Goal: Information Seeking & Learning: Learn about a topic

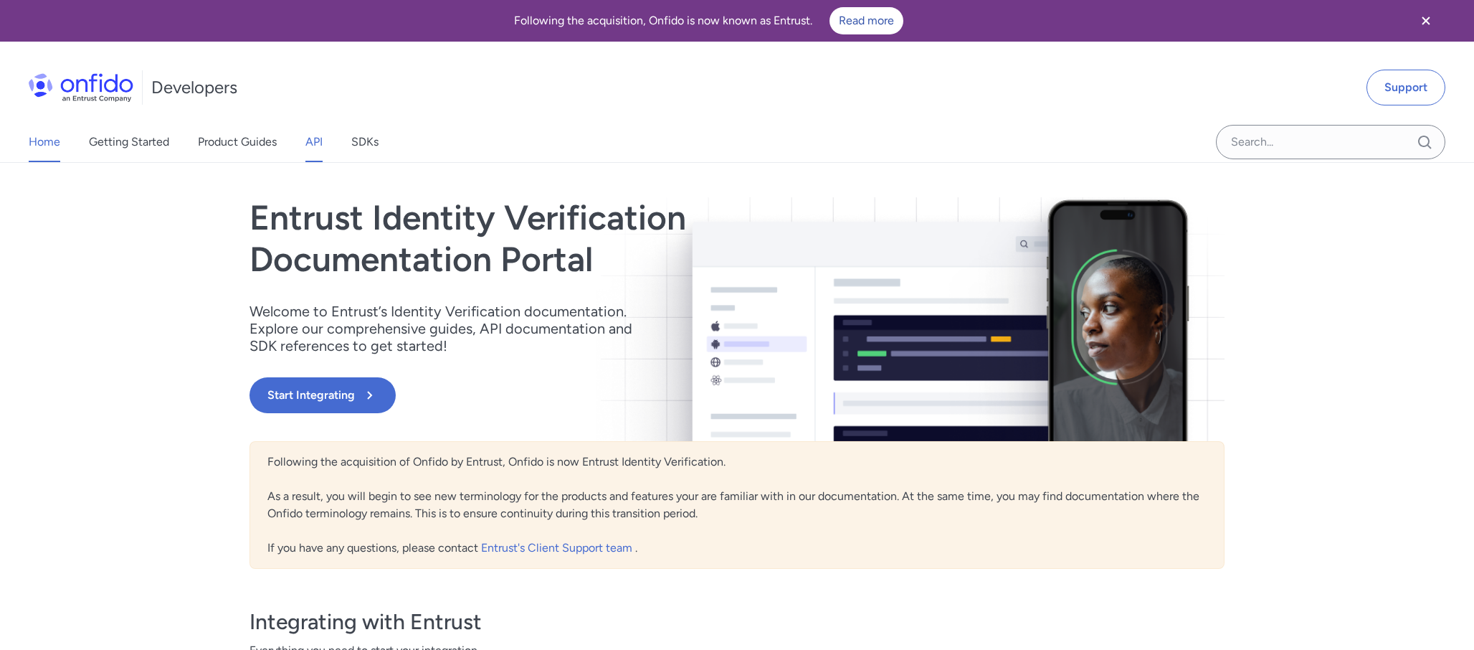
click at [323, 143] on link "API" at bounding box center [313, 142] width 17 height 40
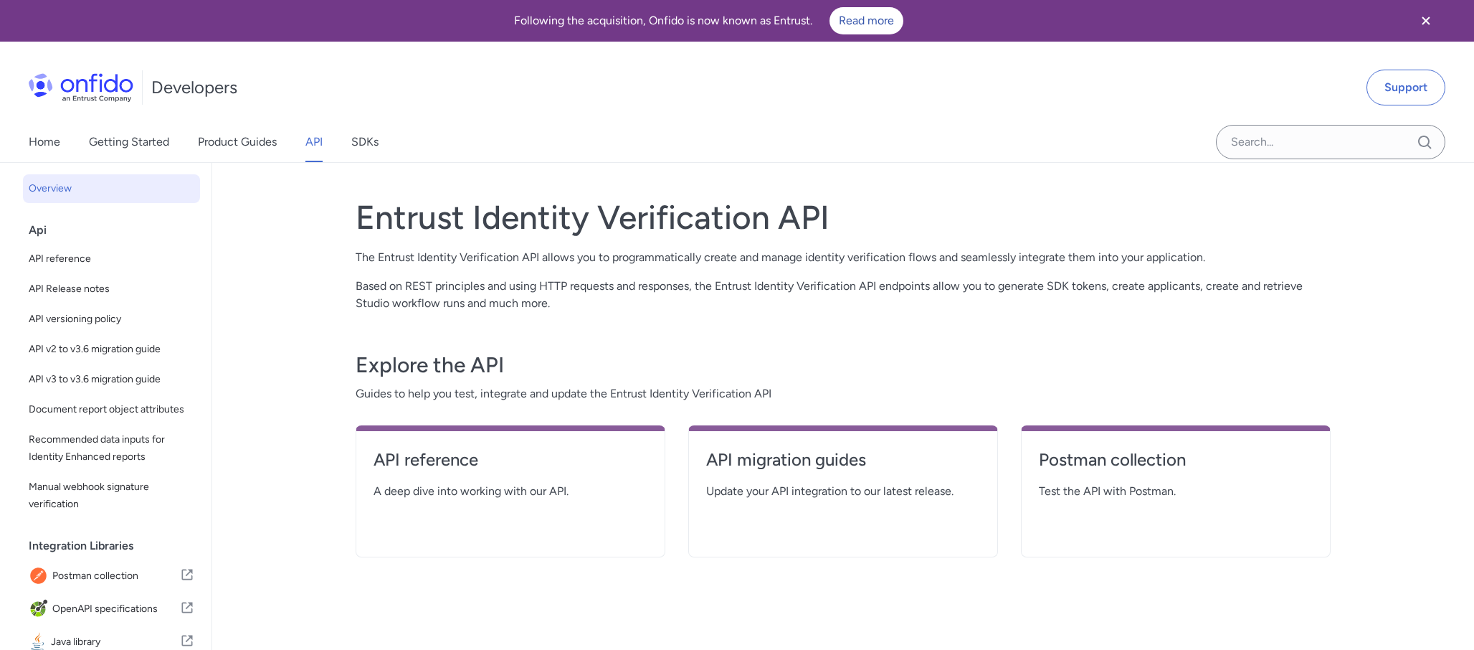
click at [462, 516] on div "API reference A deep dive into working with our API." at bounding box center [511, 491] width 310 height 132
click at [446, 479] on link "API reference" at bounding box center [511, 465] width 274 height 34
select select "http"
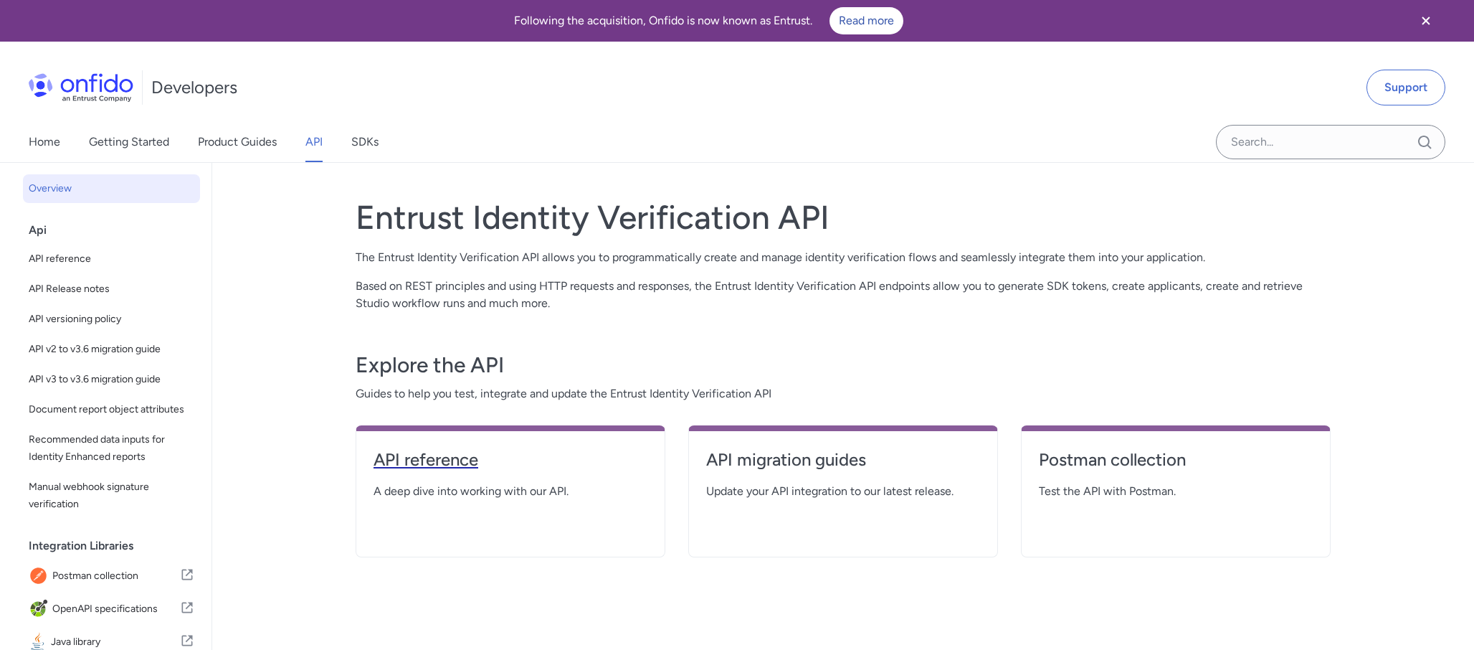
select select "http"
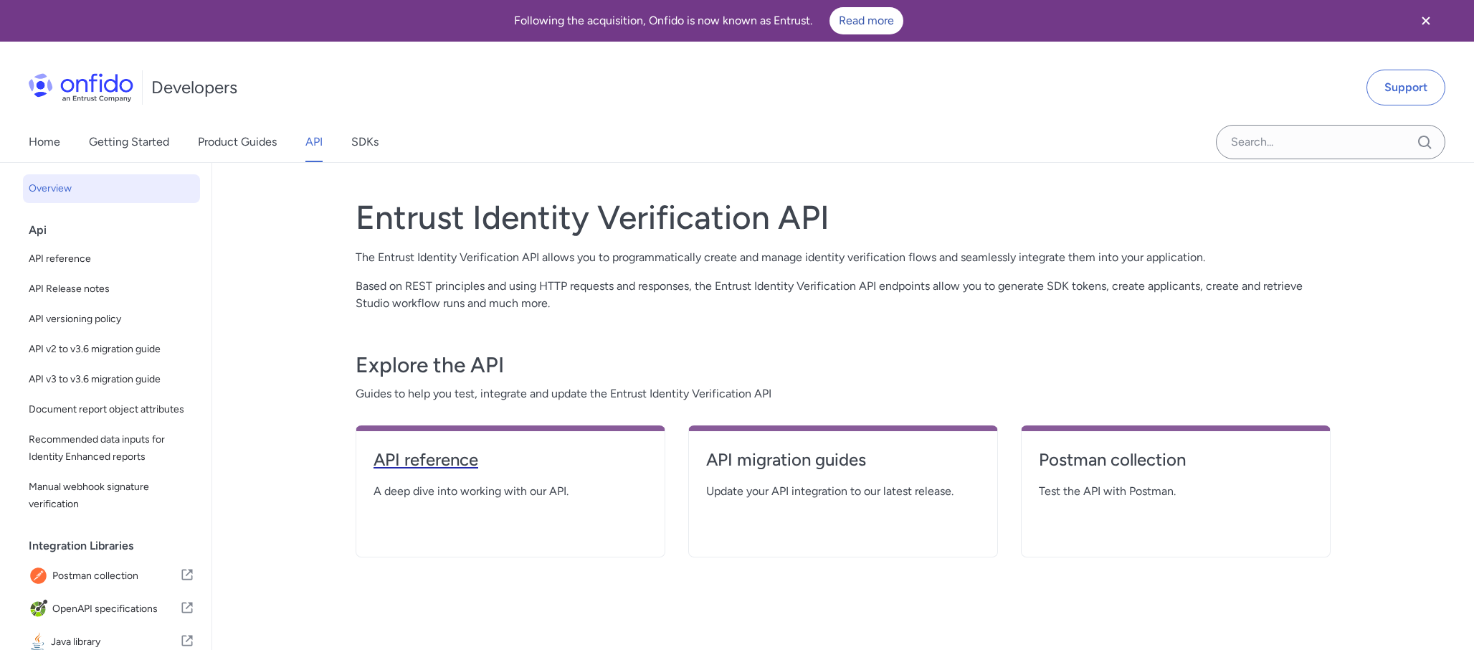
select select "http"
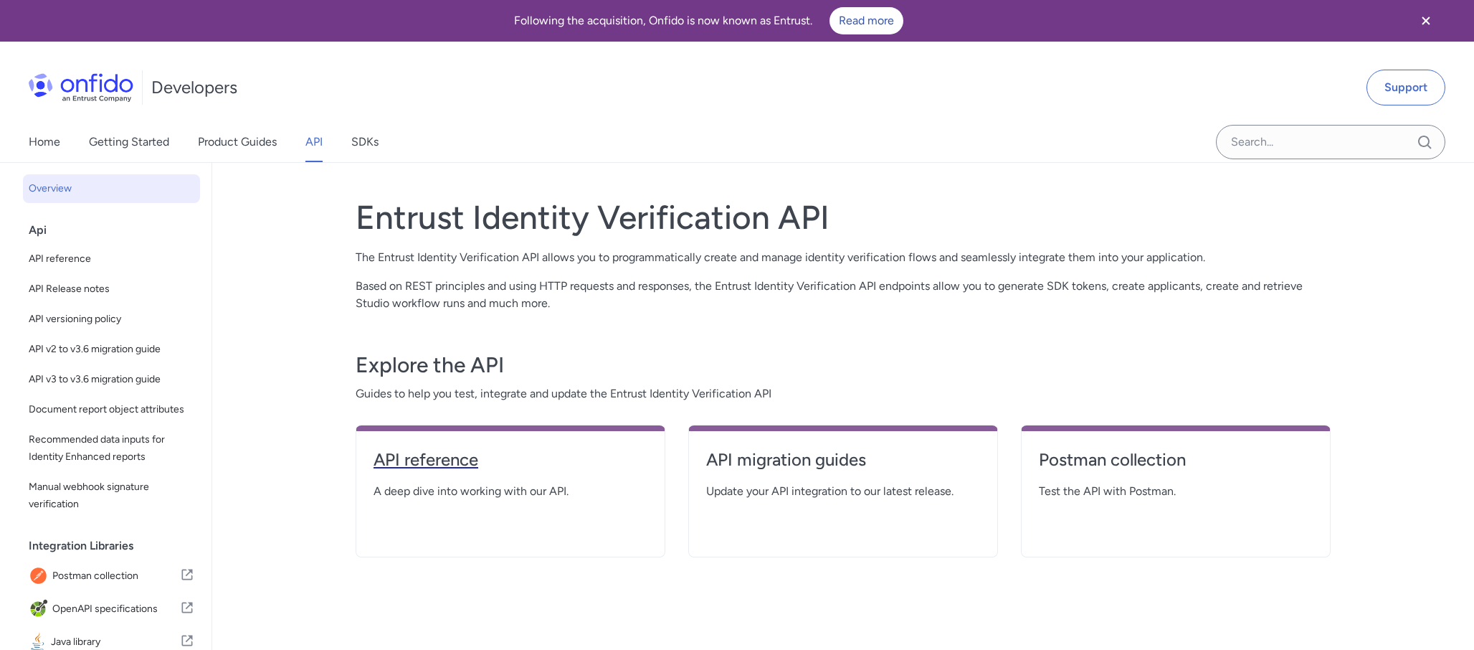
select select "http"
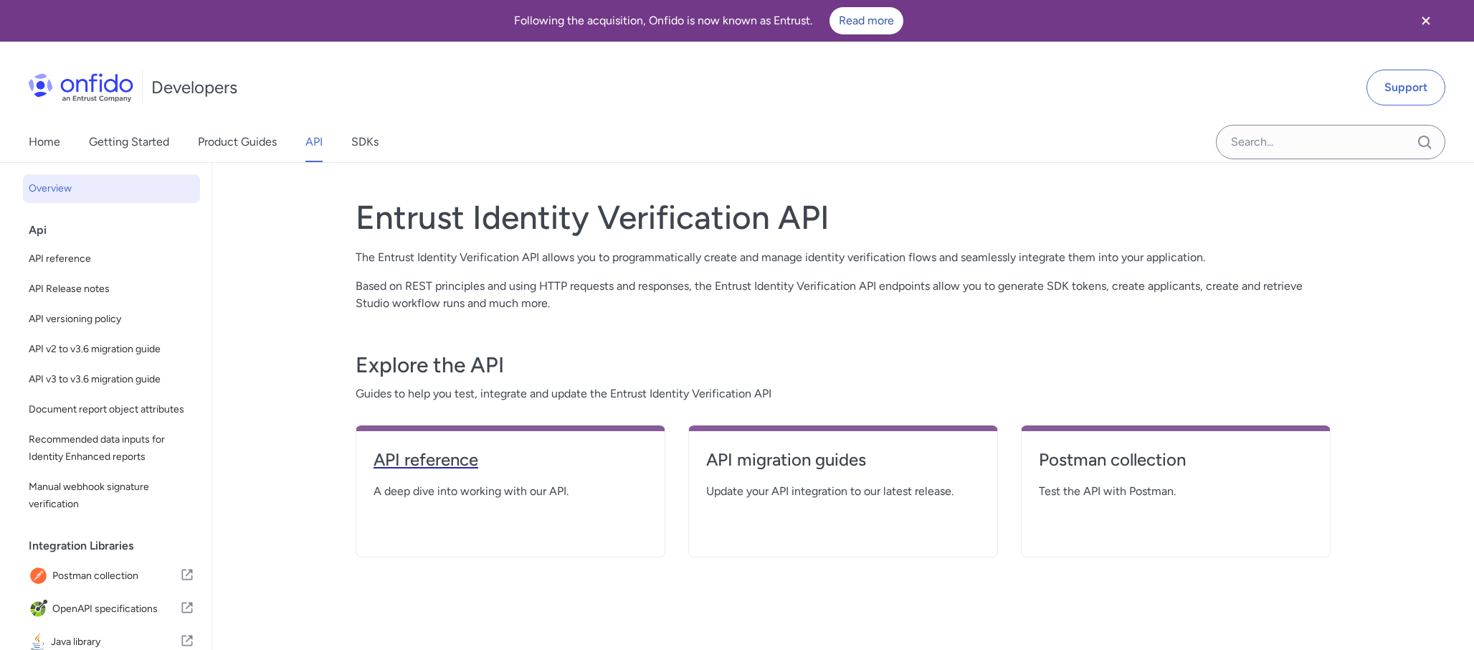
select select "http"
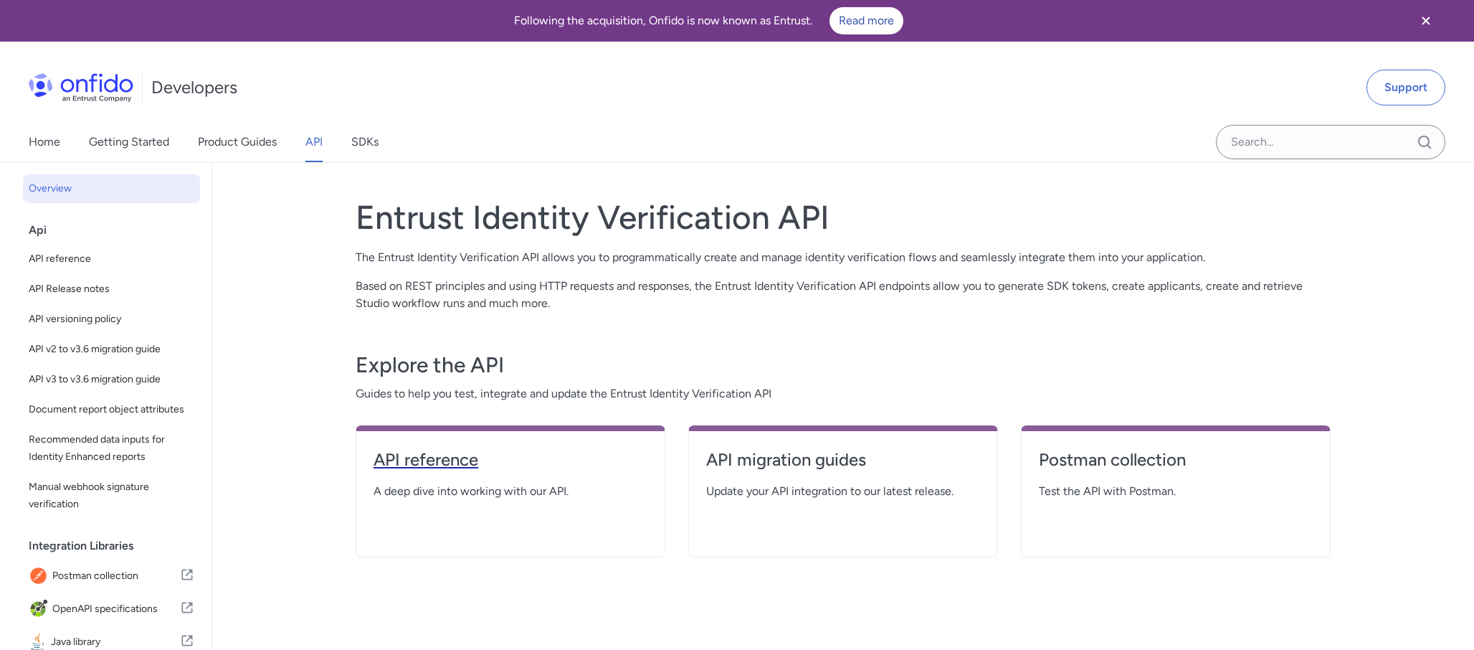
select select "http"
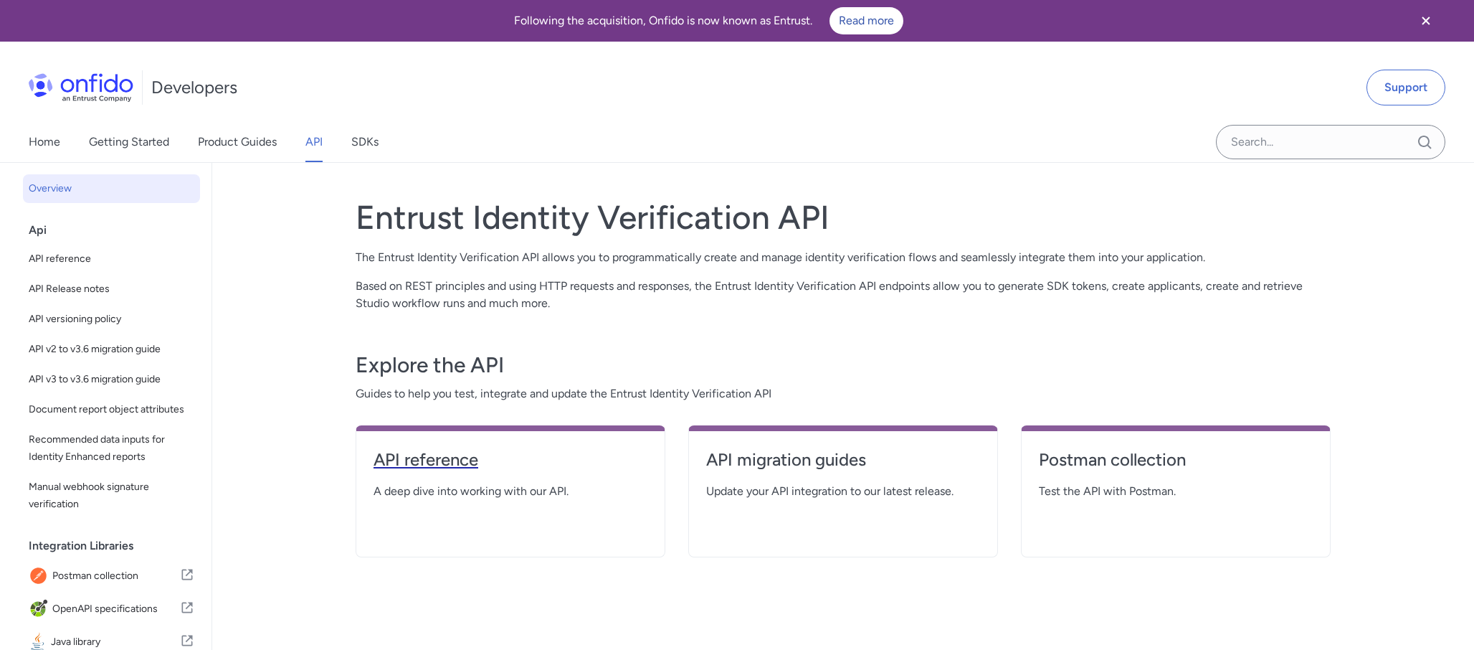
select select "http"
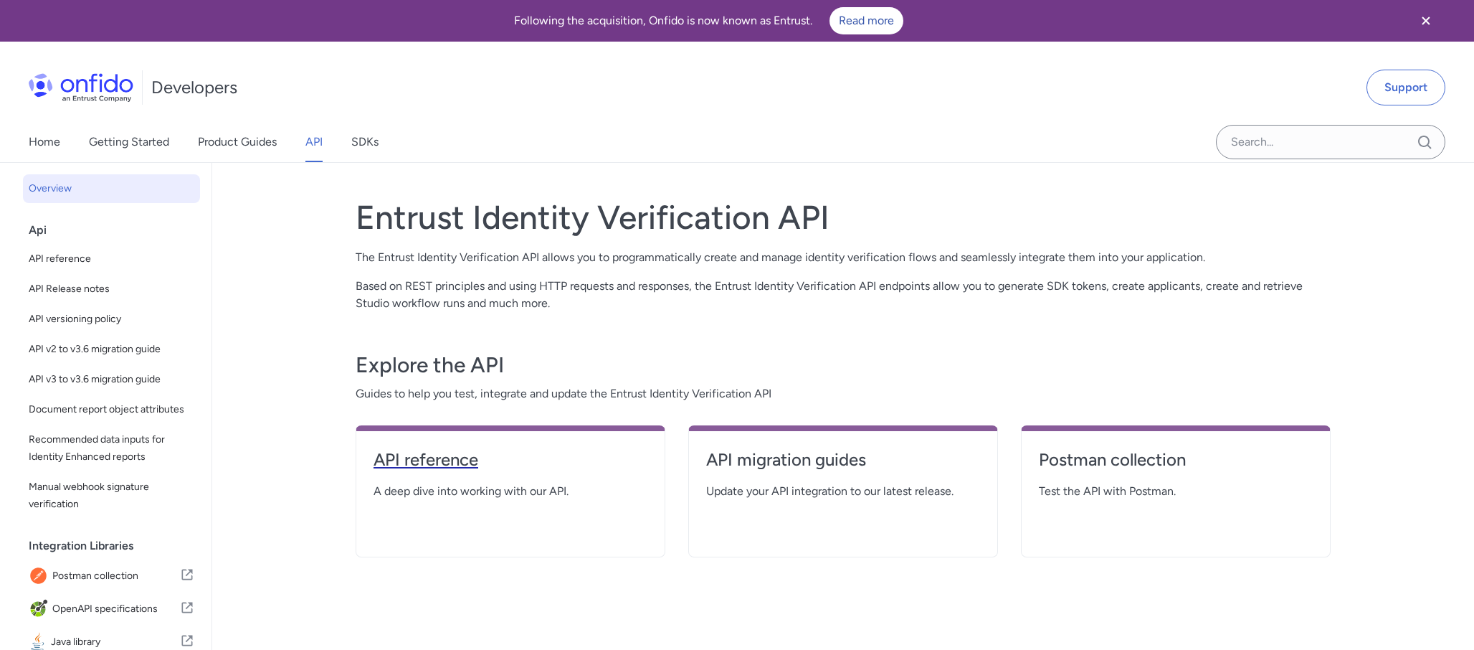
select select "http"
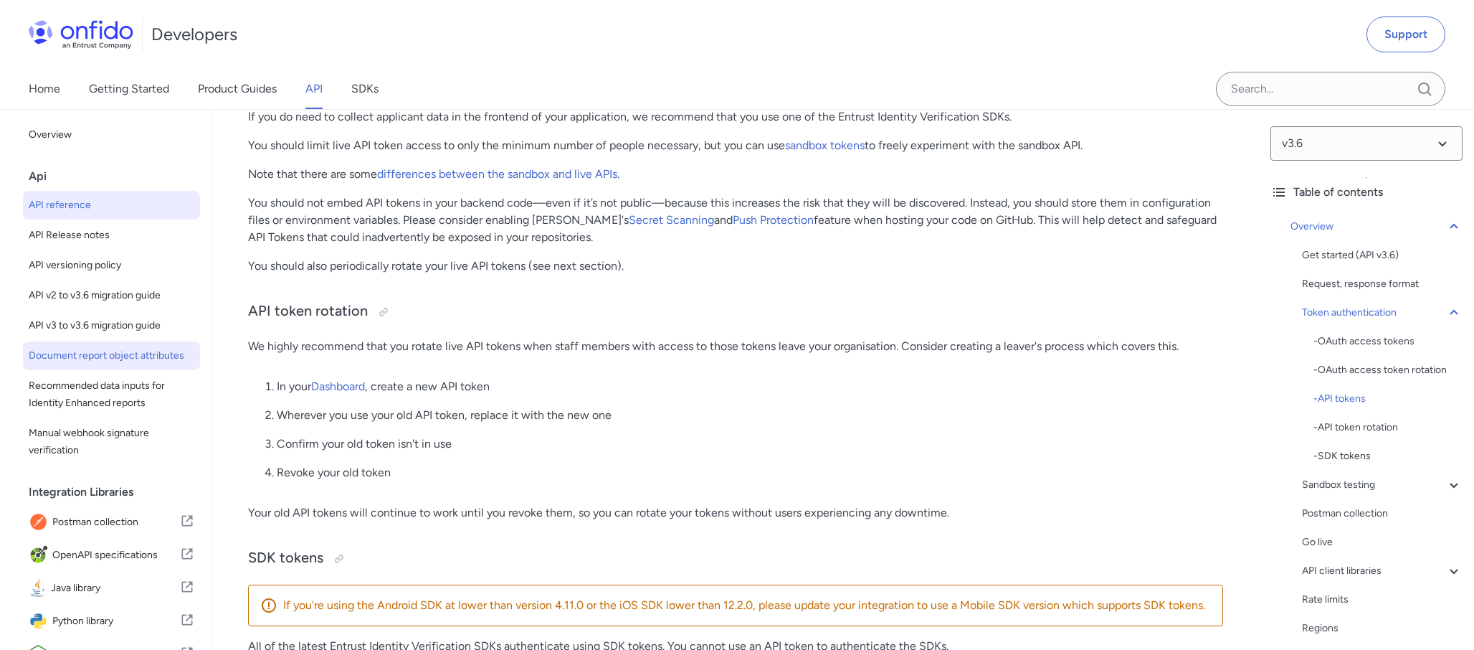
click at [96, 356] on span "Document report object attributes" at bounding box center [112, 355] width 166 height 17
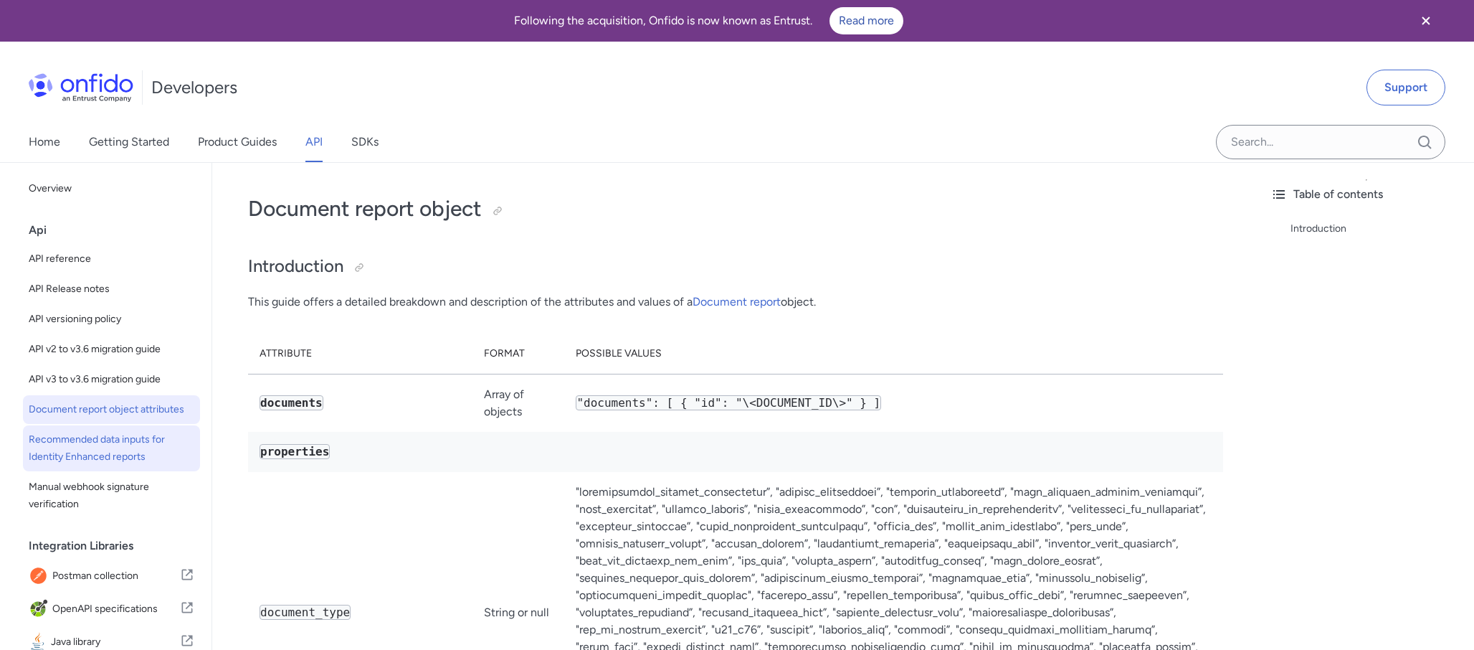
click at [115, 462] on span "Recommended data inputs for Identity Enhanced reports" at bounding box center [112, 448] width 166 height 34
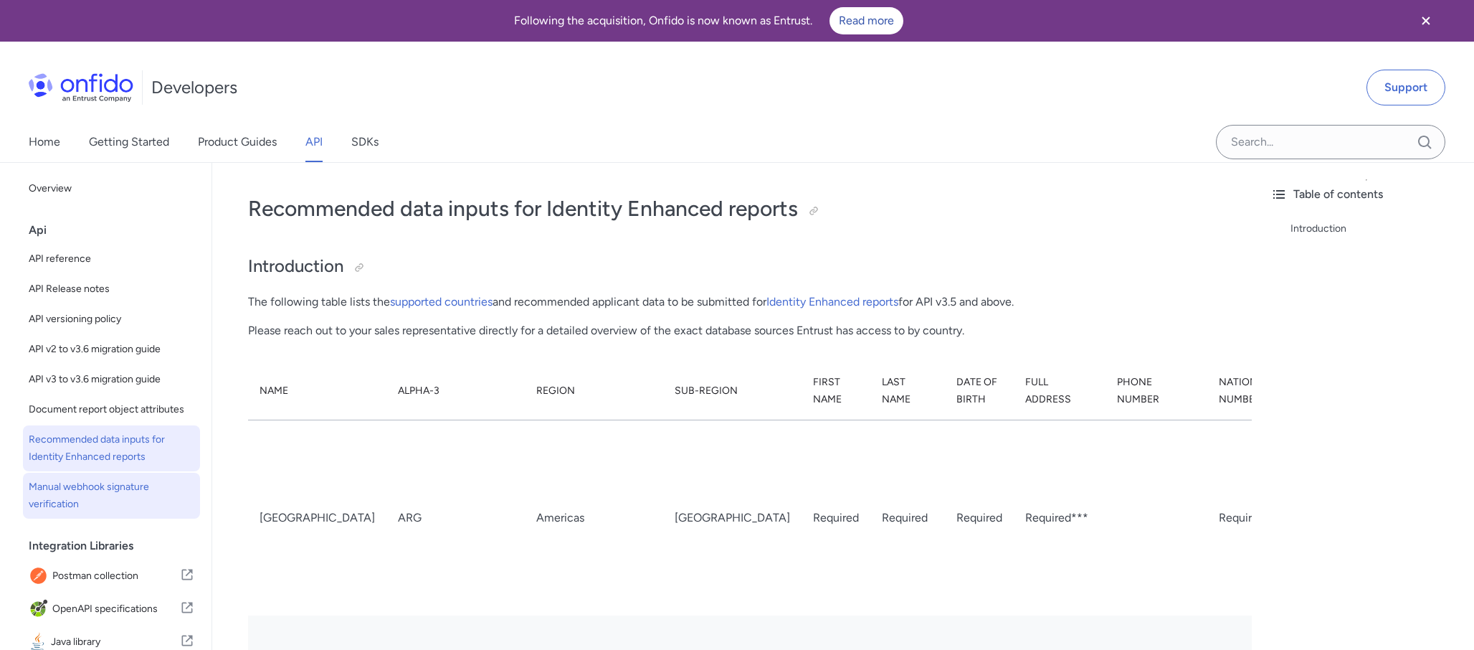
click at [101, 501] on span "Manual webhook signature verification" at bounding box center [112, 495] width 166 height 34
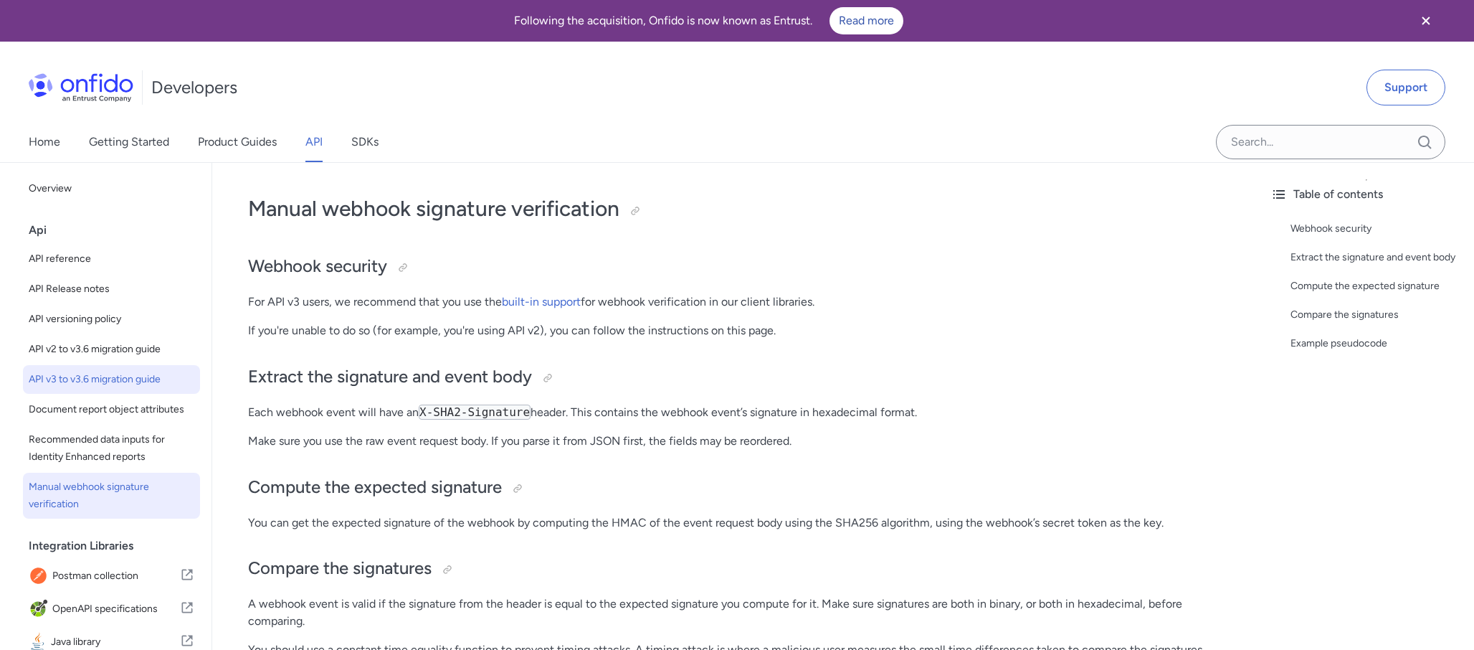
click at [84, 392] on link "API v3 to v3.6 migration guide" at bounding box center [111, 379] width 177 height 29
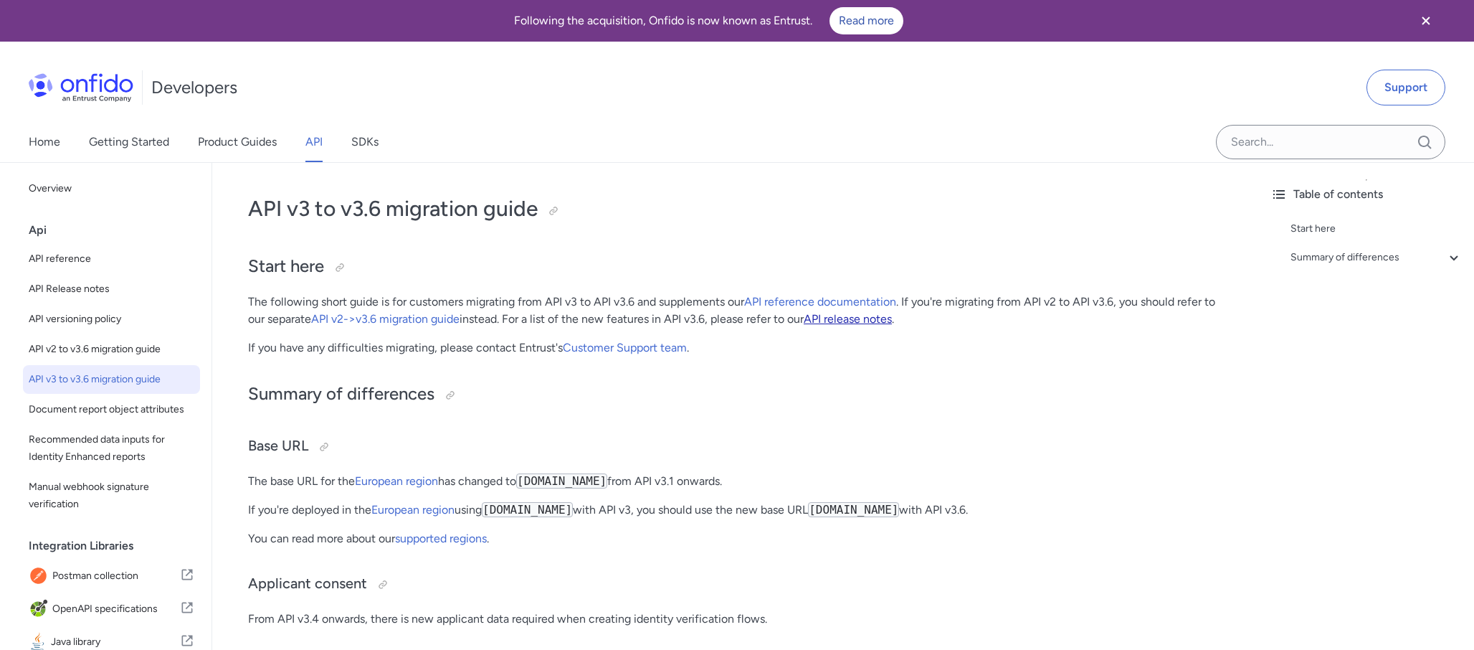
click at [863, 317] on link "API release notes" at bounding box center [848, 319] width 88 height 14
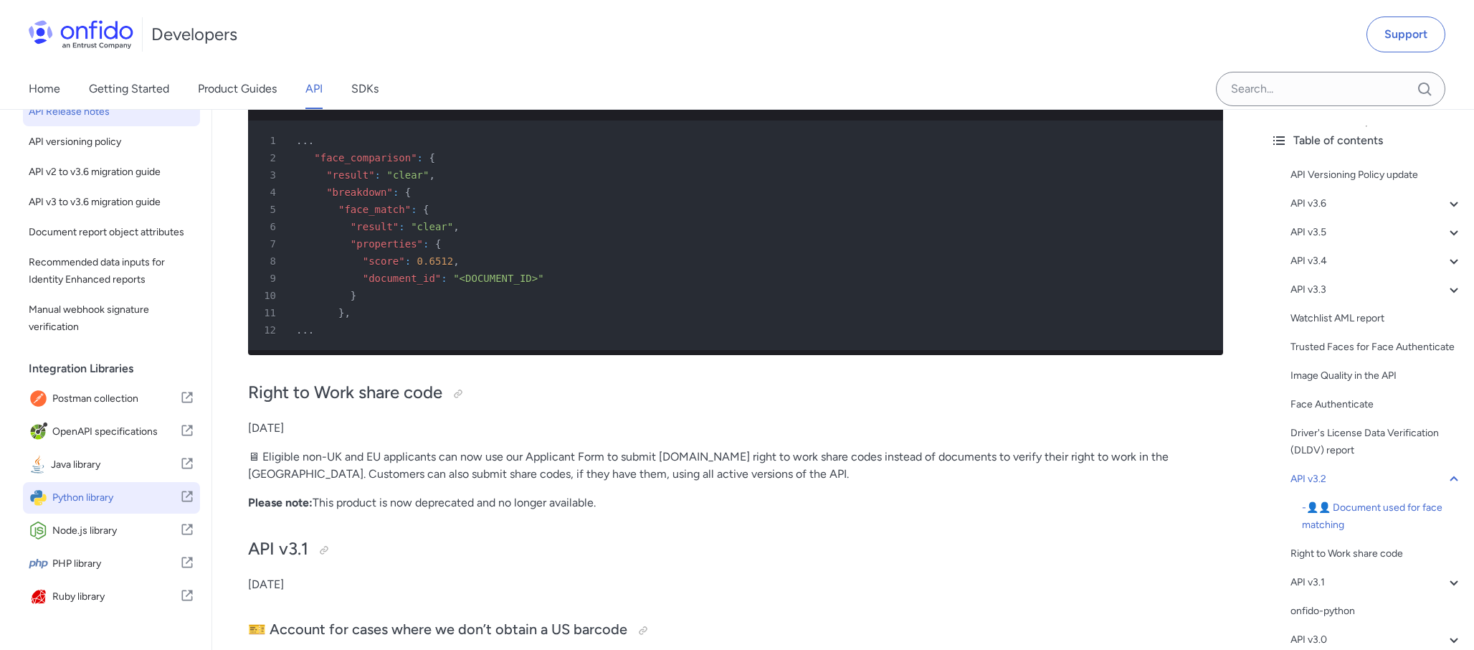
scroll to position [156, 0]
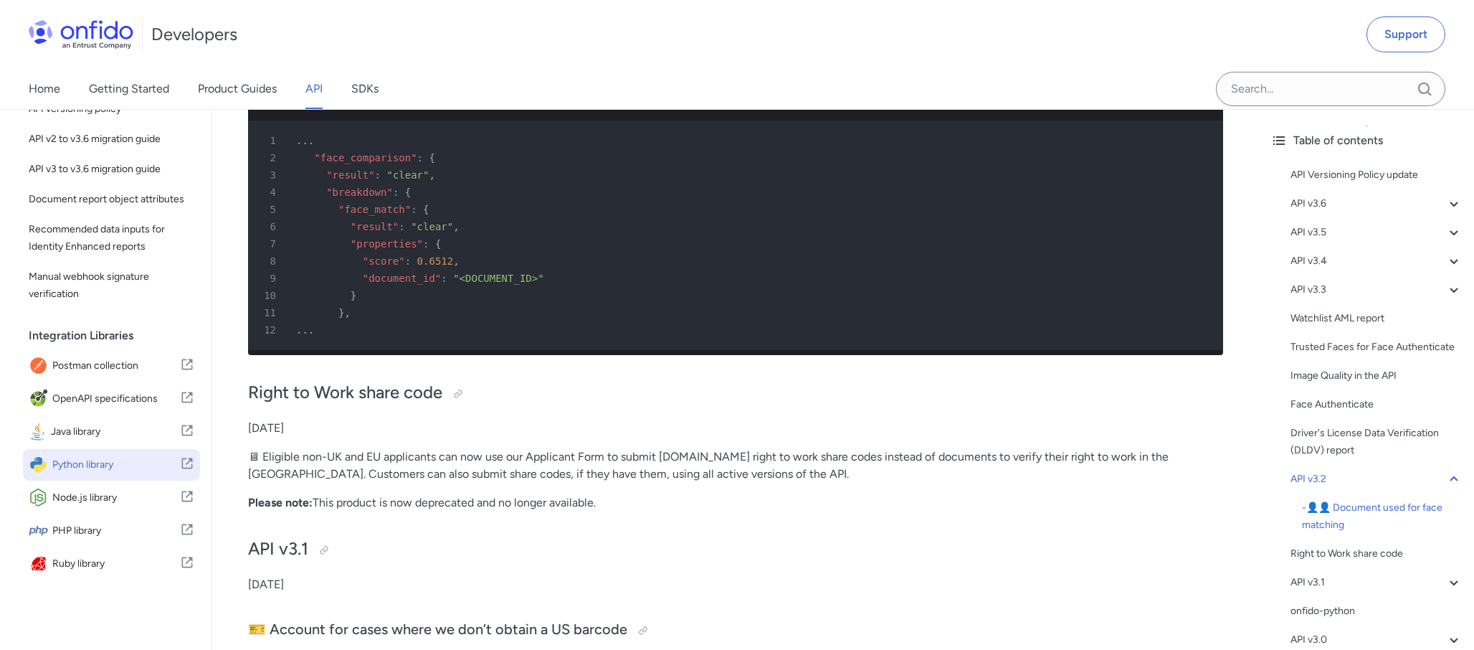
click at [118, 463] on span "Python library" at bounding box center [116, 465] width 128 height 20
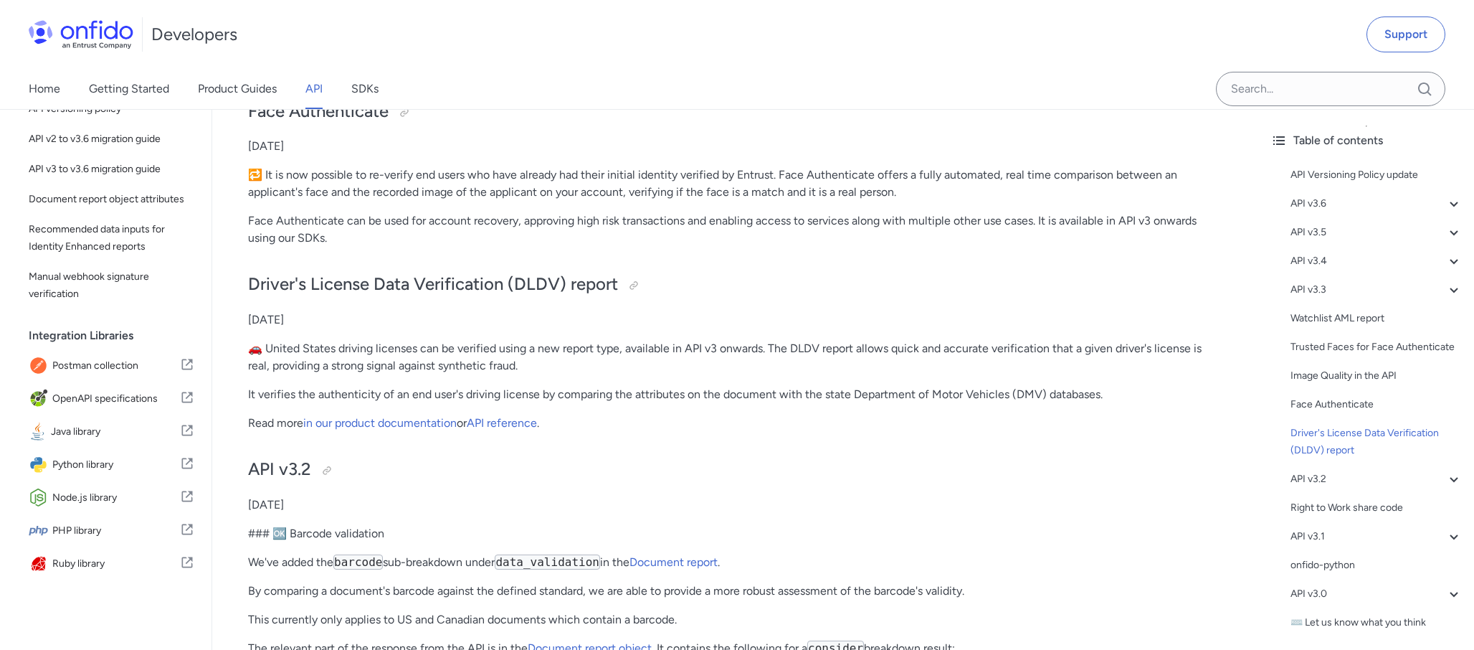
scroll to position [4393, 0]
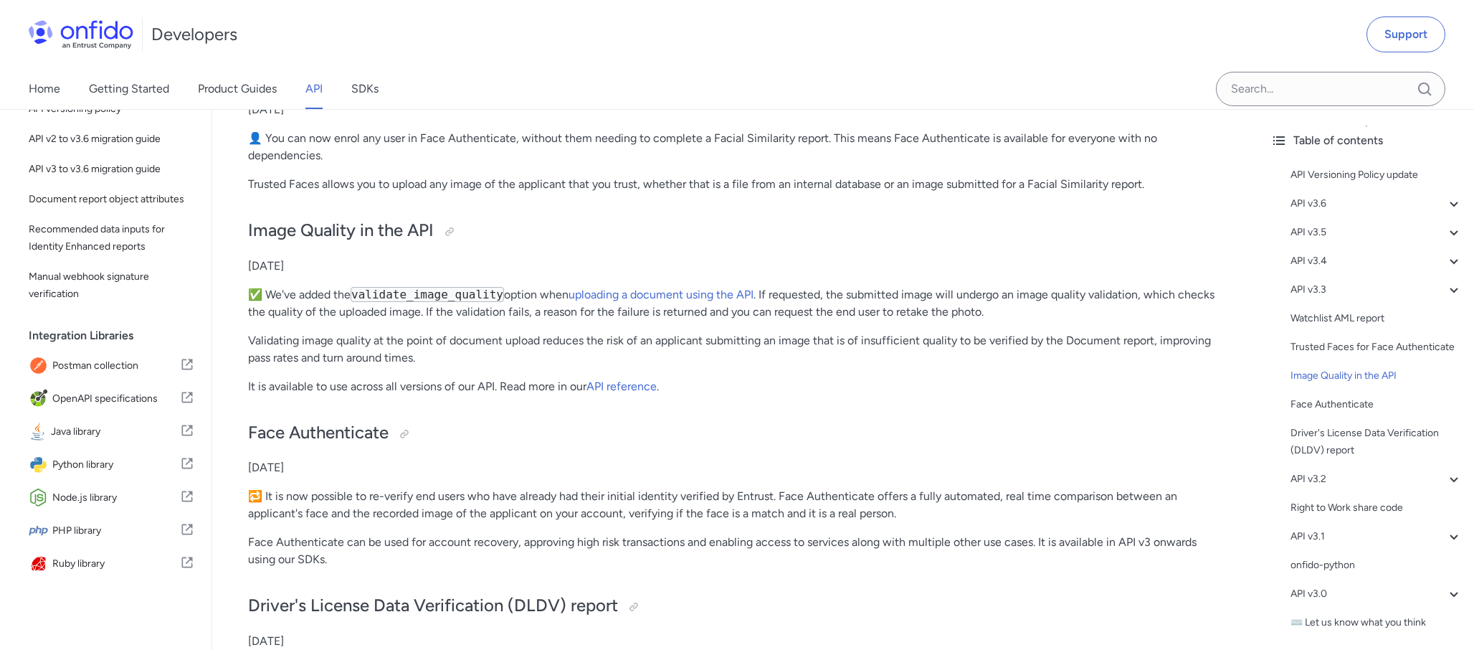
click at [1335, 194] on div "API Versioning Policy update API v3.6 - 🖥 New property for known faces report m…" at bounding box center [1366, 402] width 192 height 482
click at [1299, 209] on div "API v3.6" at bounding box center [1377, 203] width 172 height 17
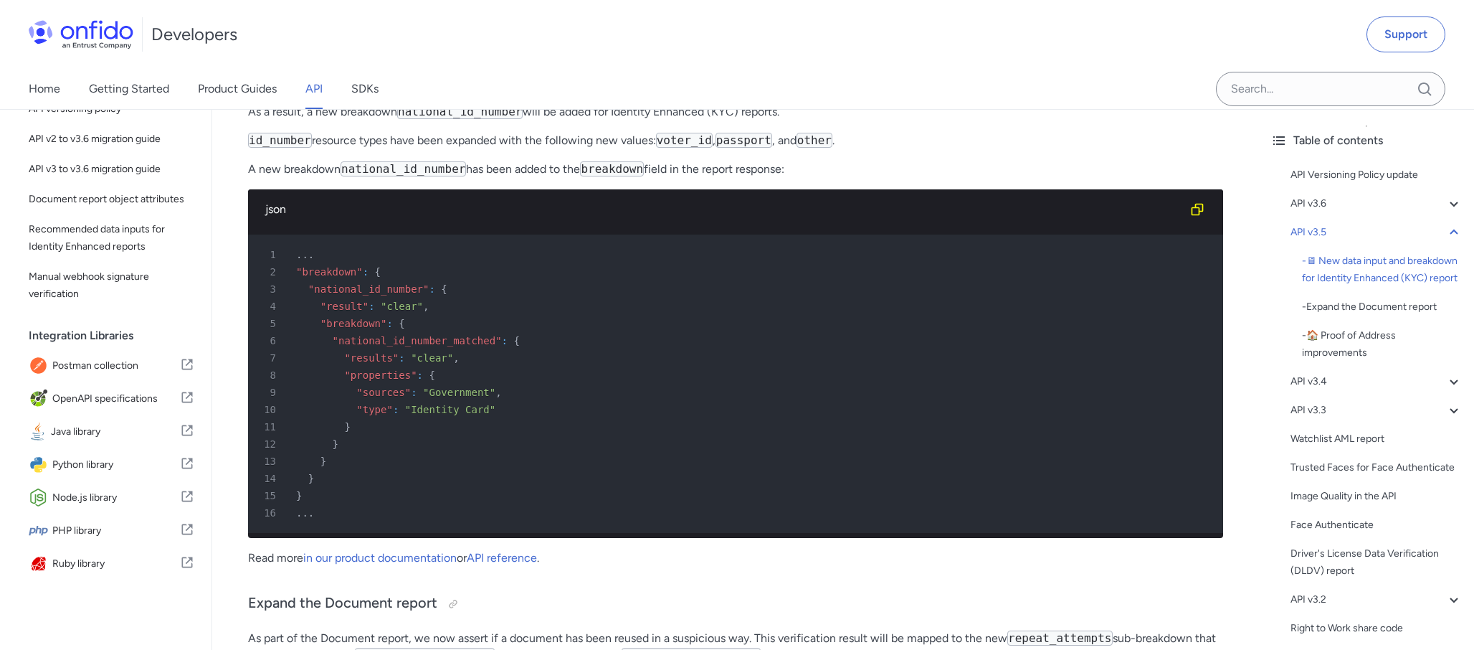
scroll to position [600, 0]
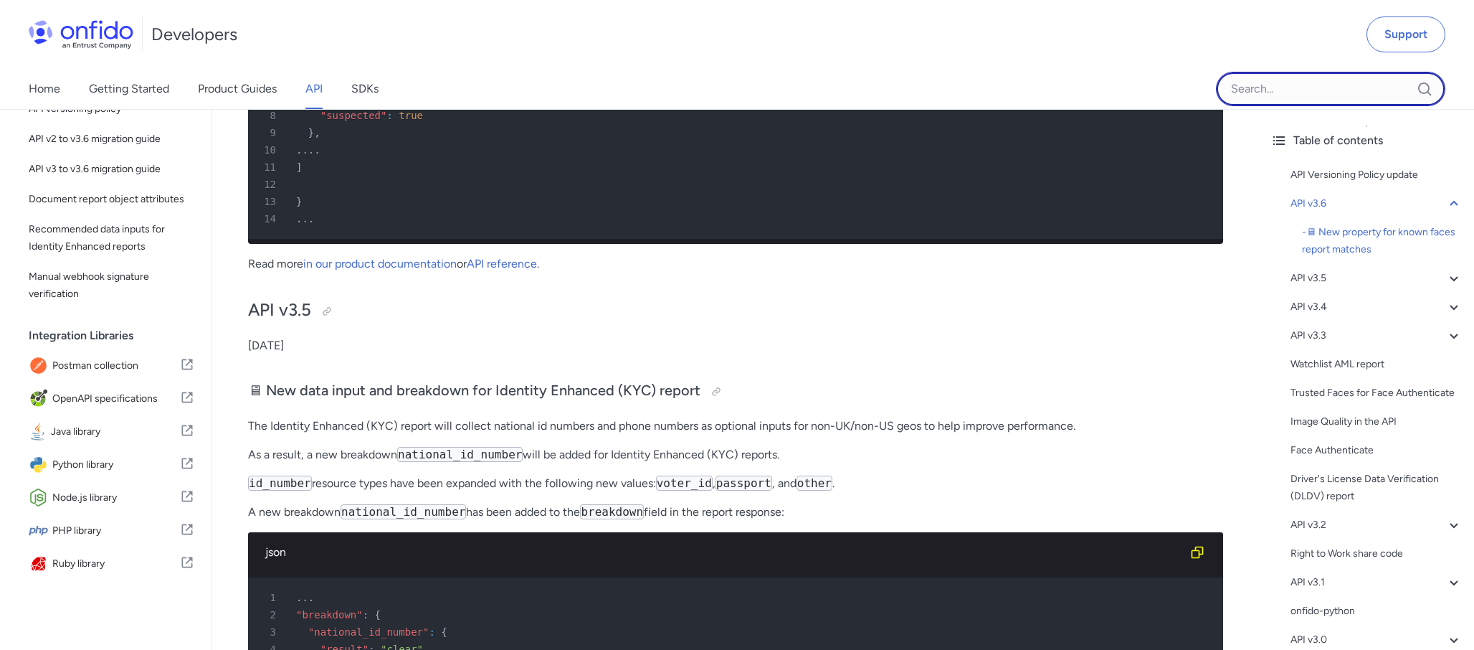
click at [1268, 91] on input "Onfido search input field" at bounding box center [1330, 89] width 229 height 34
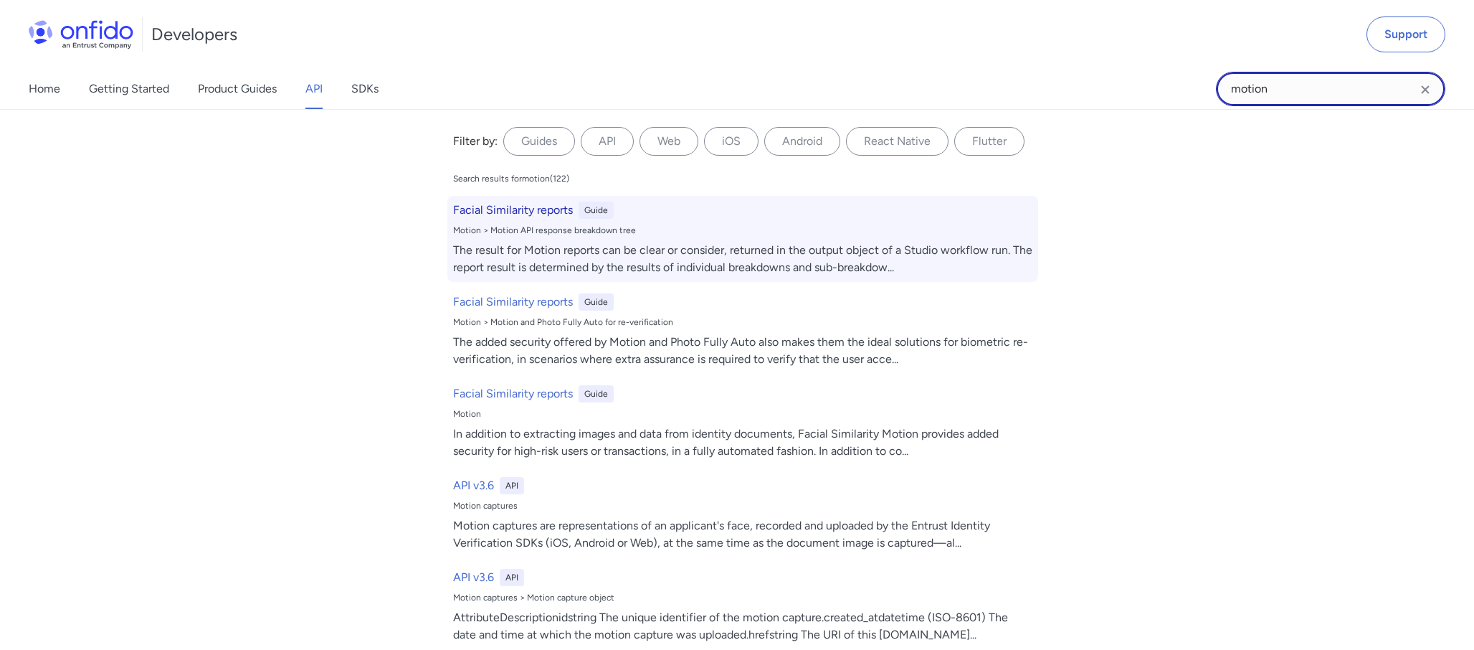
type input "motion"
click at [688, 247] on div "The result for Motion reports can be clear or consider, returned in the output …" at bounding box center [742, 259] width 579 height 34
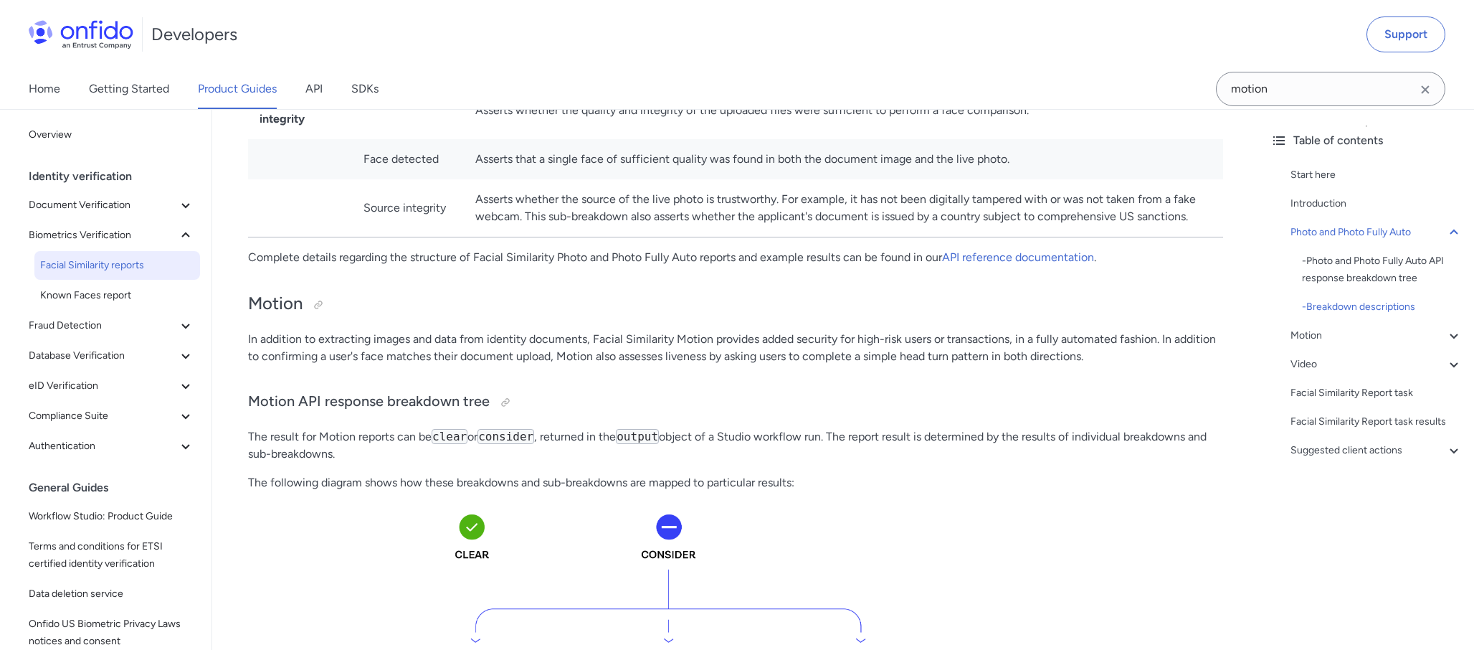
scroll to position [1555, 0]
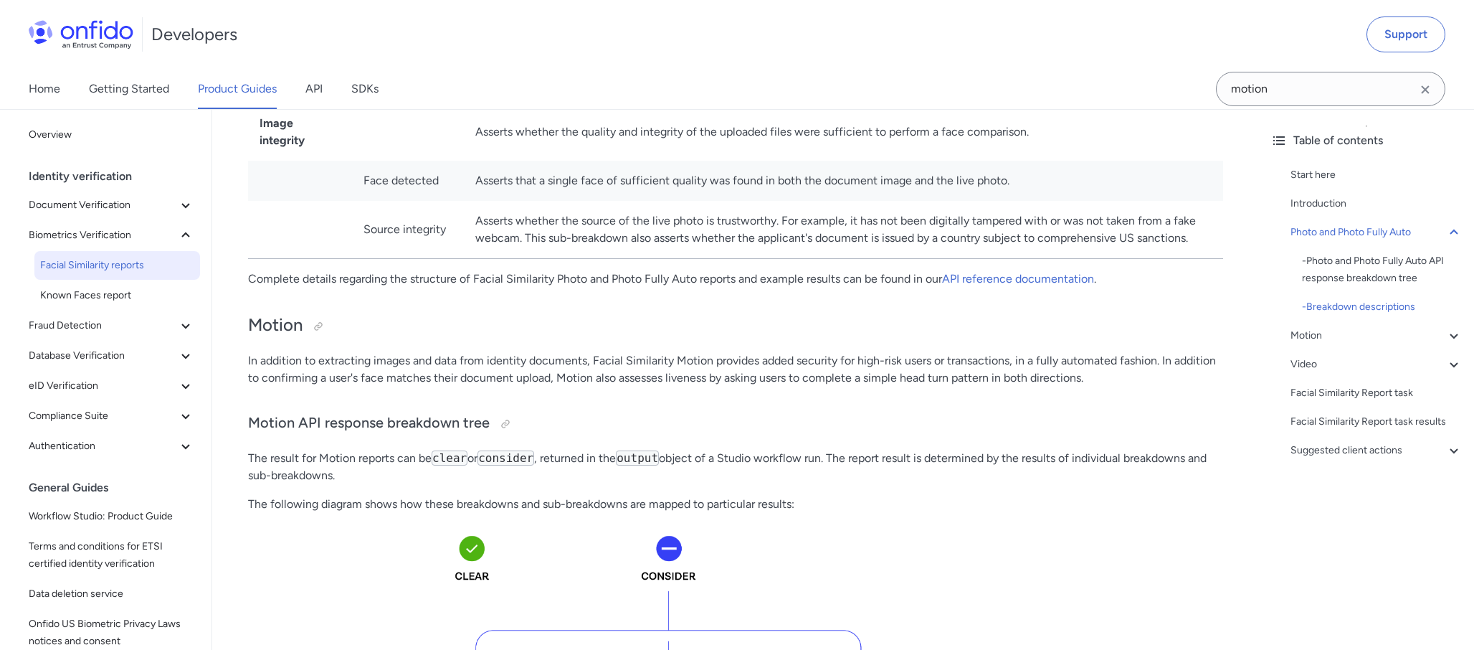
click at [824, 450] on p "The result for Motion reports can be clear or consider , returned in the output…" at bounding box center [735, 467] width 975 height 34
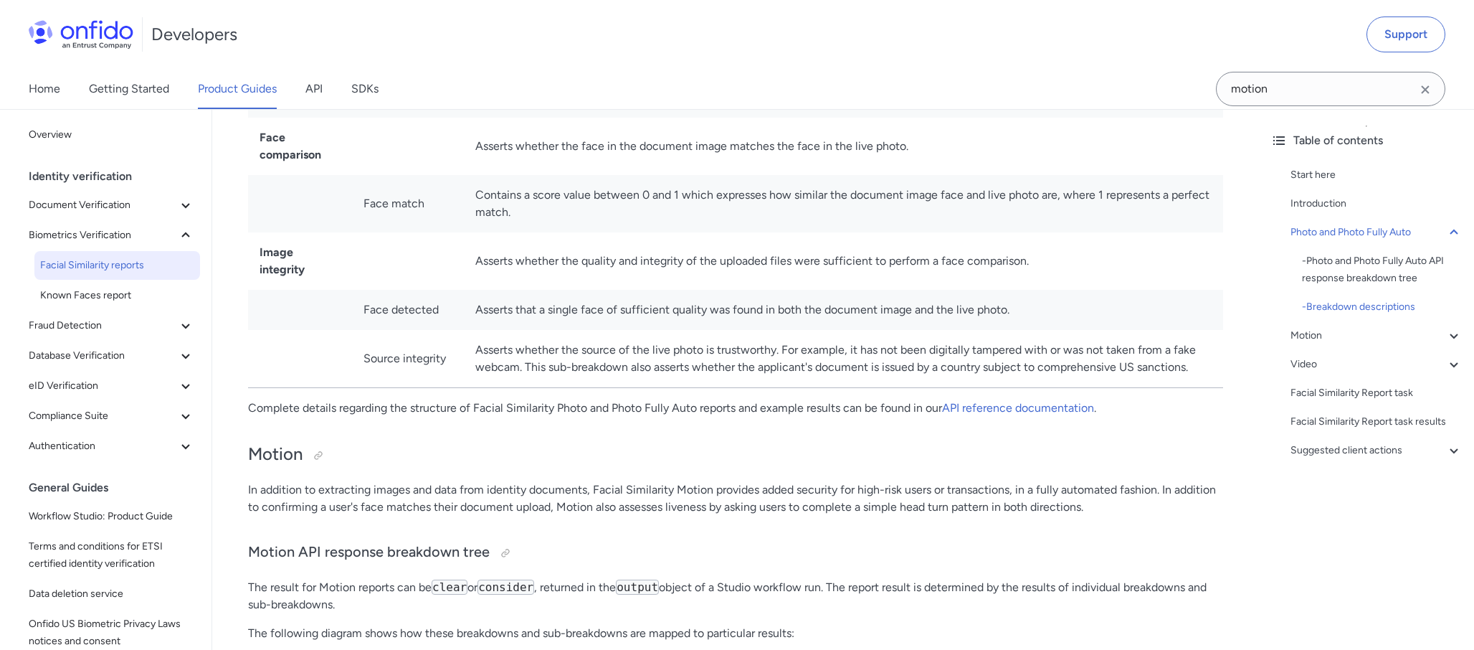
scroll to position [1536, 0]
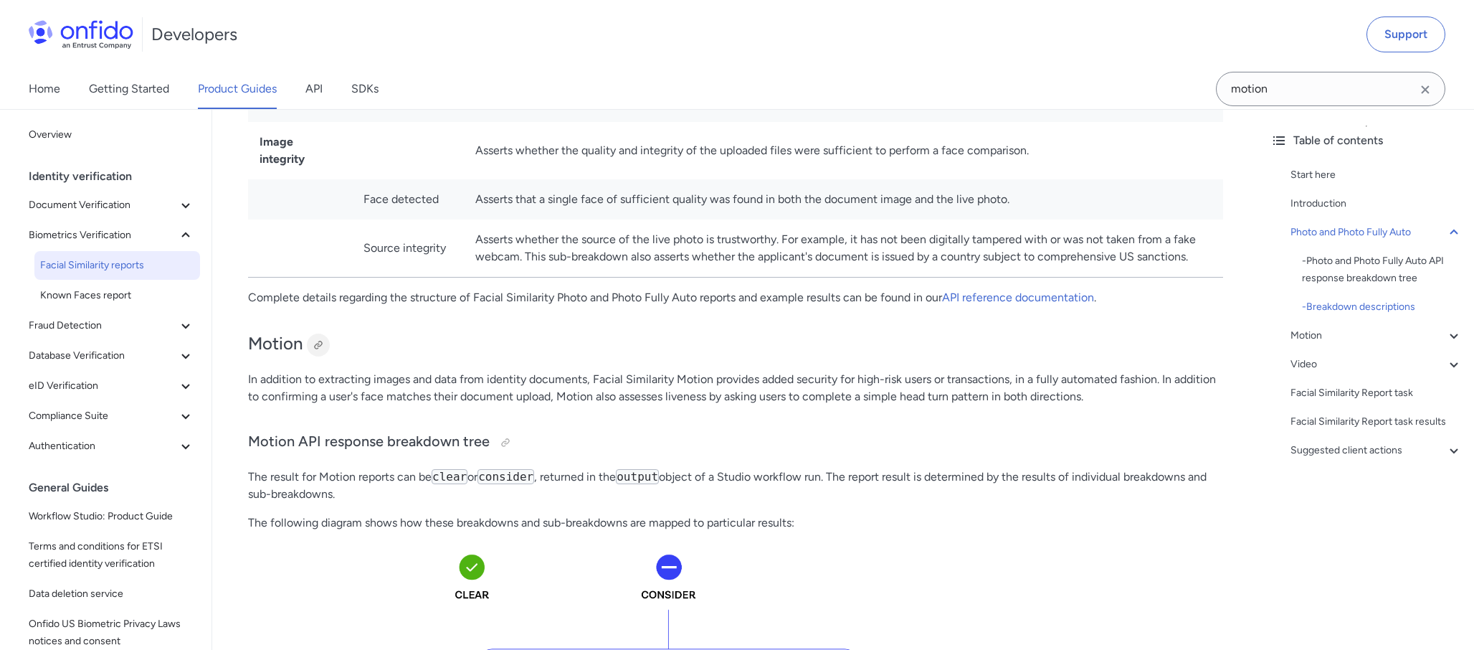
click at [314, 334] on div at bounding box center [318, 344] width 23 height 23
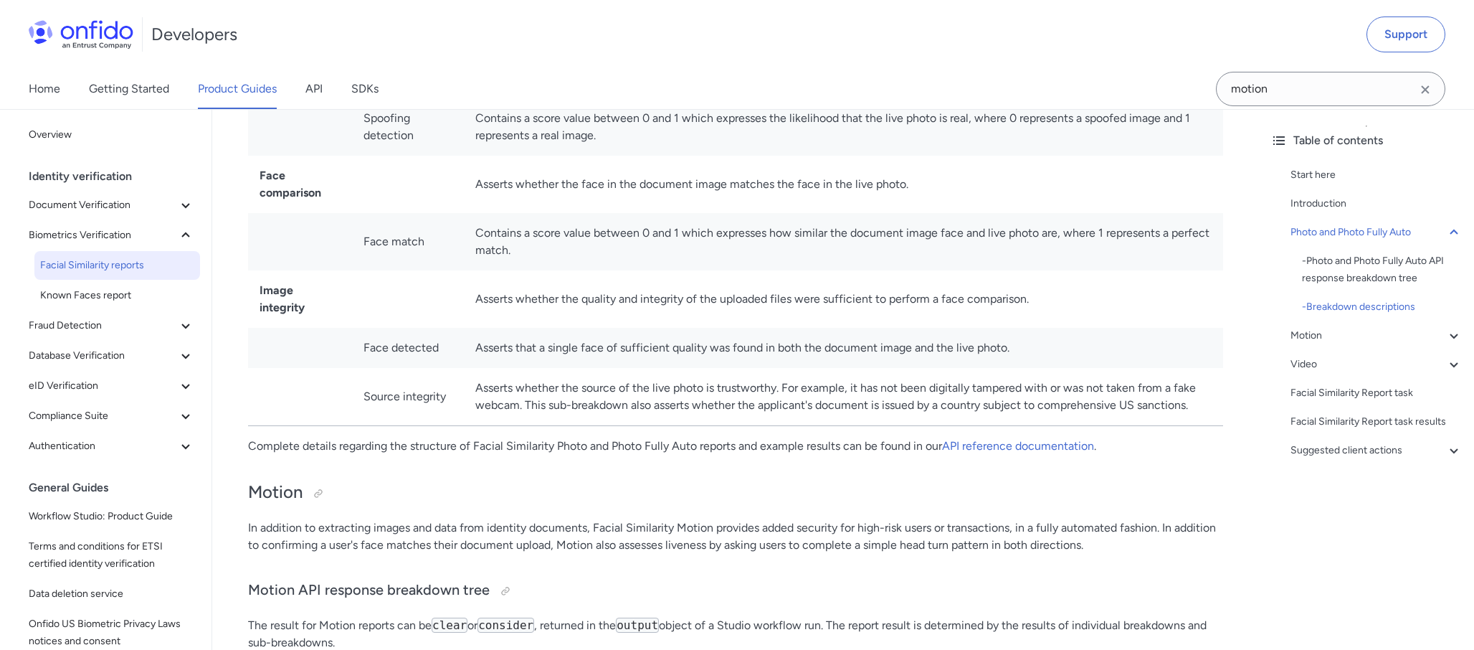
scroll to position [1478, 0]
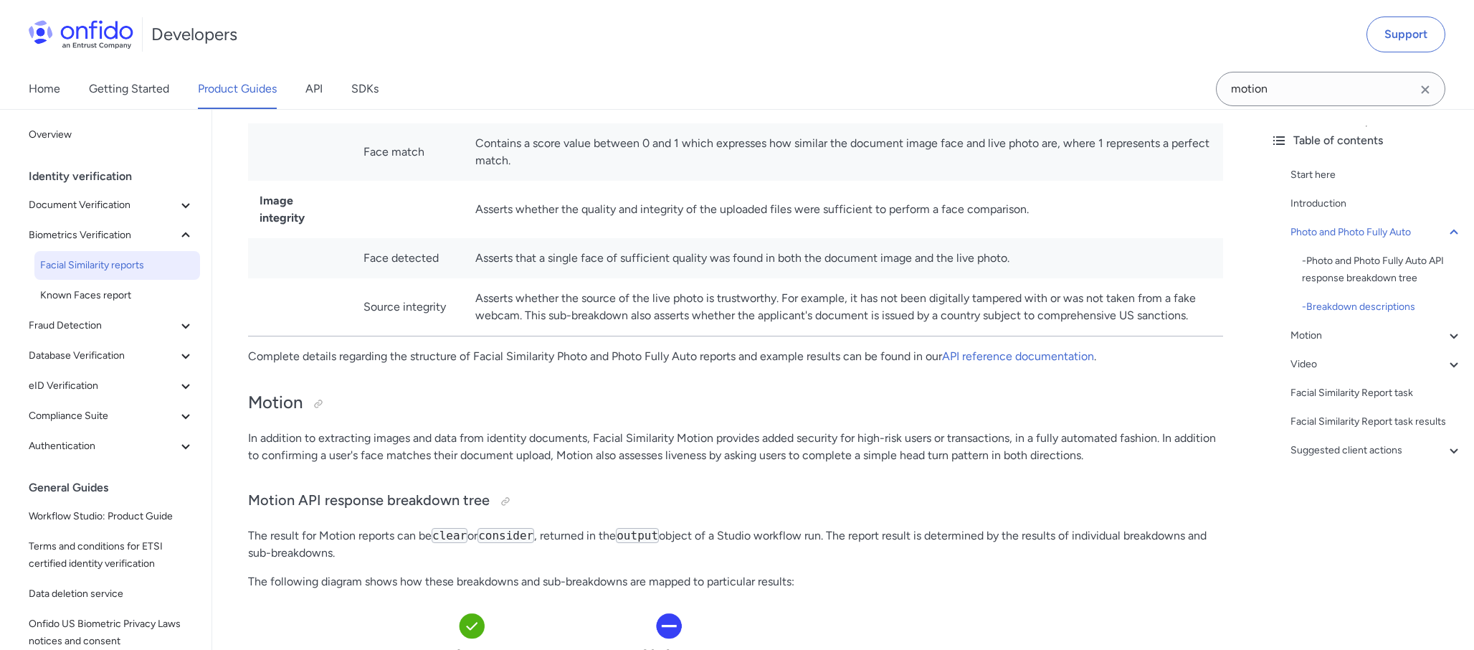
click at [493, 429] on p "In addition to extracting images and data from identity documents, Facial Simil…" at bounding box center [735, 446] width 975 height 34
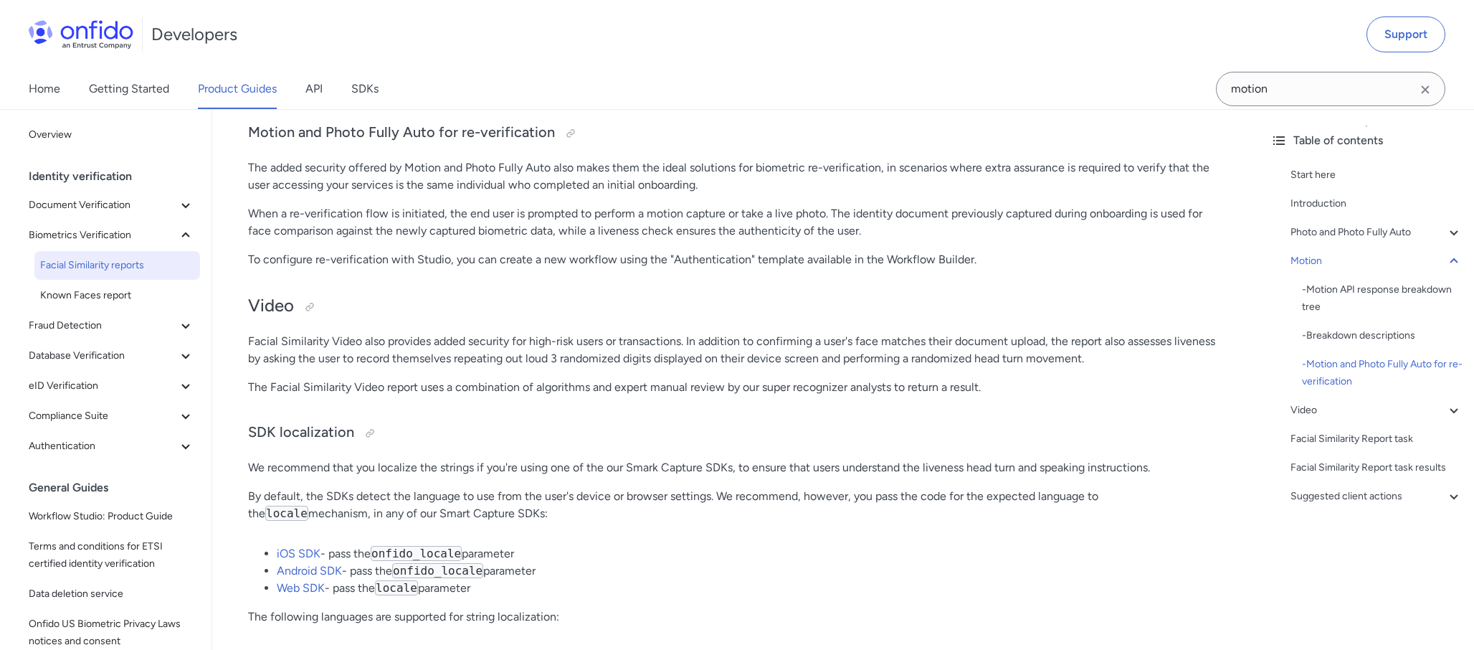
scroll to position [5000, 0]
